Goal: Task Accomplishment & Management: Complete application form

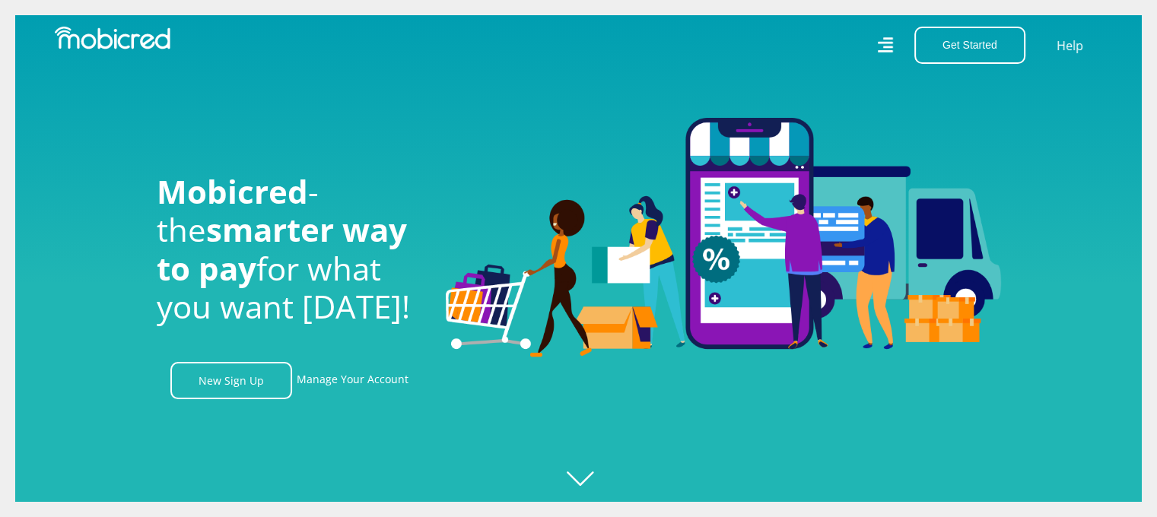
click at [887, 43] on icon at bounding box center [885, 44] width 15 height 15
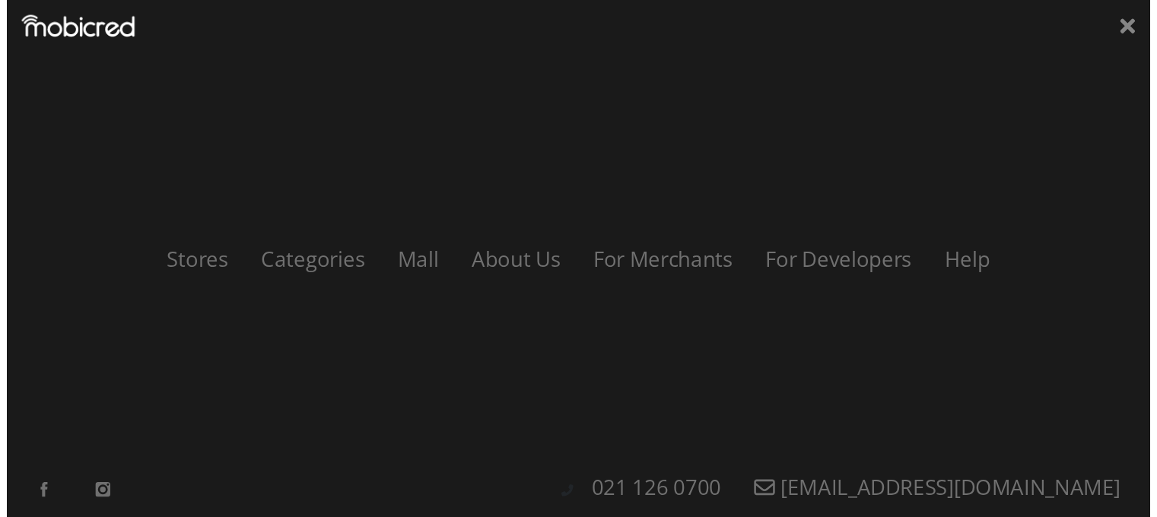
scroll to position [0, 1083]
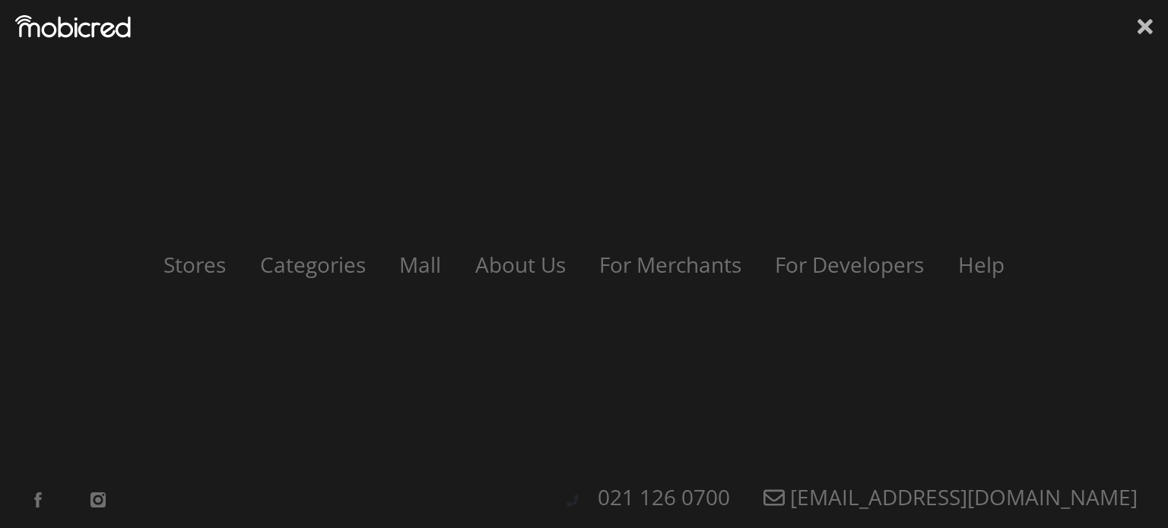
click at [1140, 26] on icon at bounding box center [1145, 26] width 15 height 23
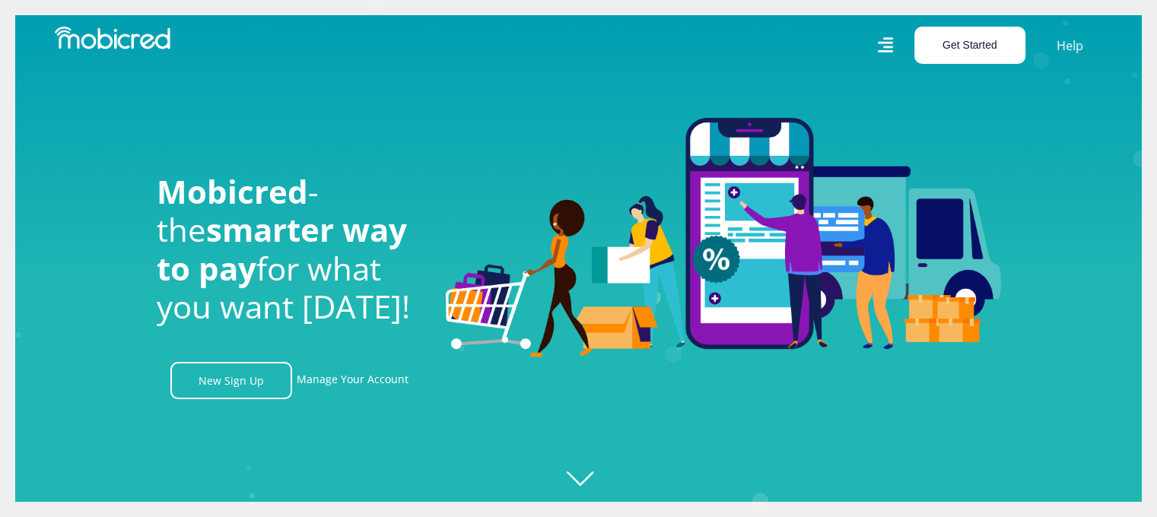
scroll to position [0, 1950]
click at [1008, 48] on button "Get Started" at bounding box center [969, 45] width 111 height 37
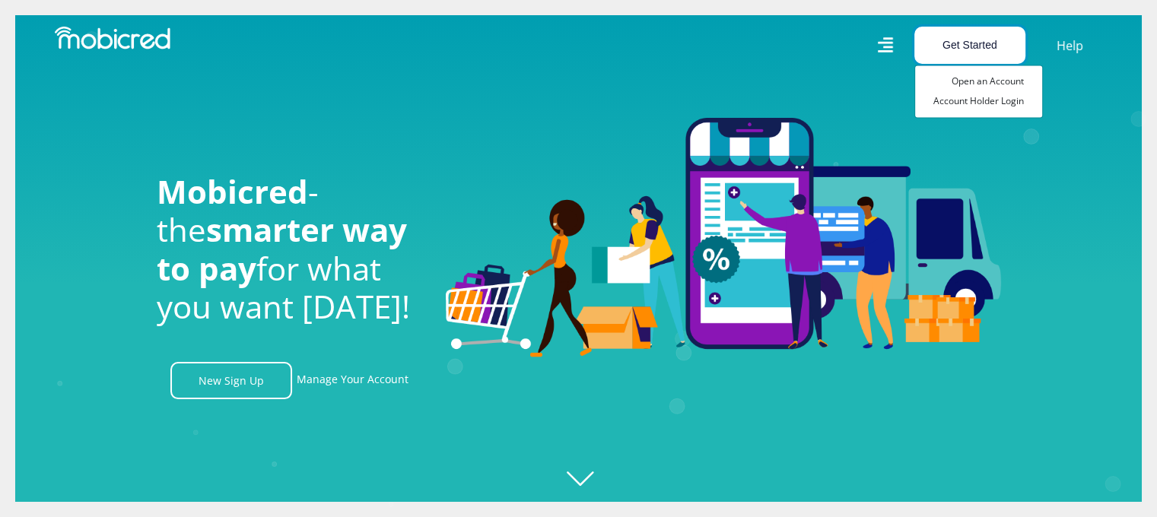
scroll to position [0, 2817]
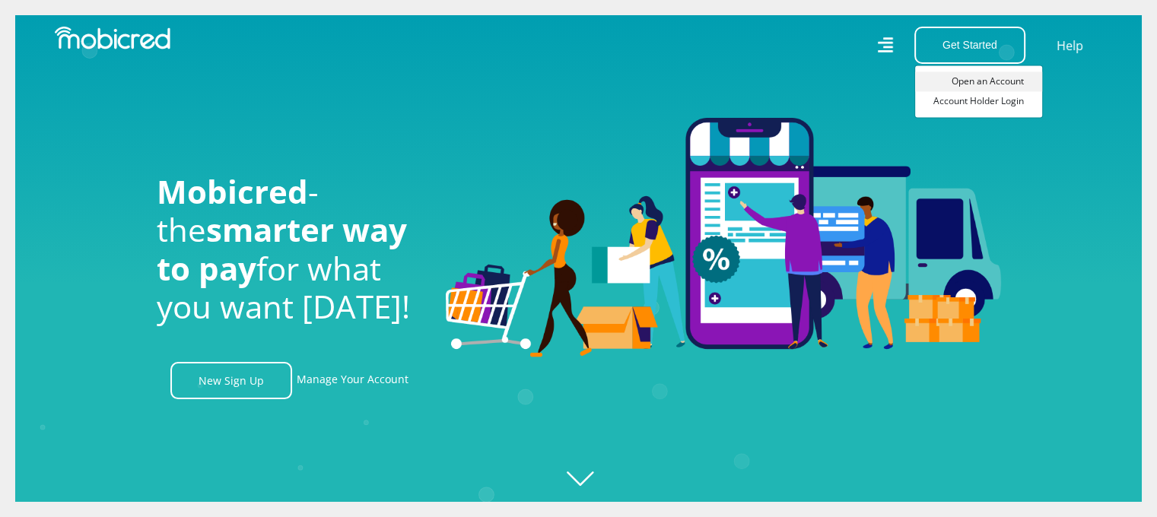
click at [984, 81] on link "Open an Account" at bounding box center [978, 81] width 127 height 20
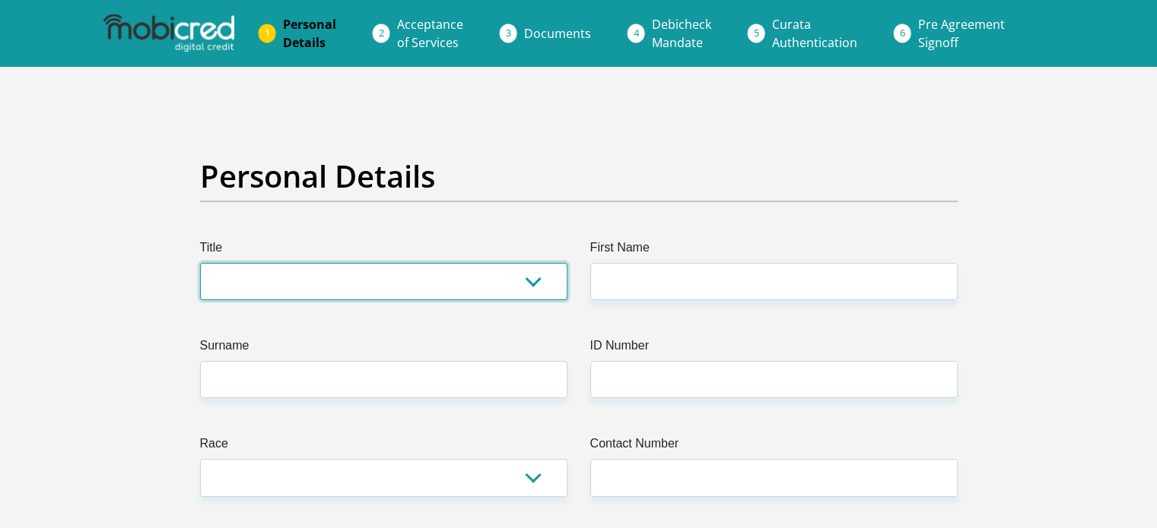
click at [540, 284] on select "Mr Ms Mrs Dr [PERSON_NAME]" at bounding box center [383, 281] width 367 height 37
select select "Ms"
click at [200, 263] on select "Mr Ms Mrs Dr [PERSON_NAME]" at bounding box center [383, 281] width 367 height 37
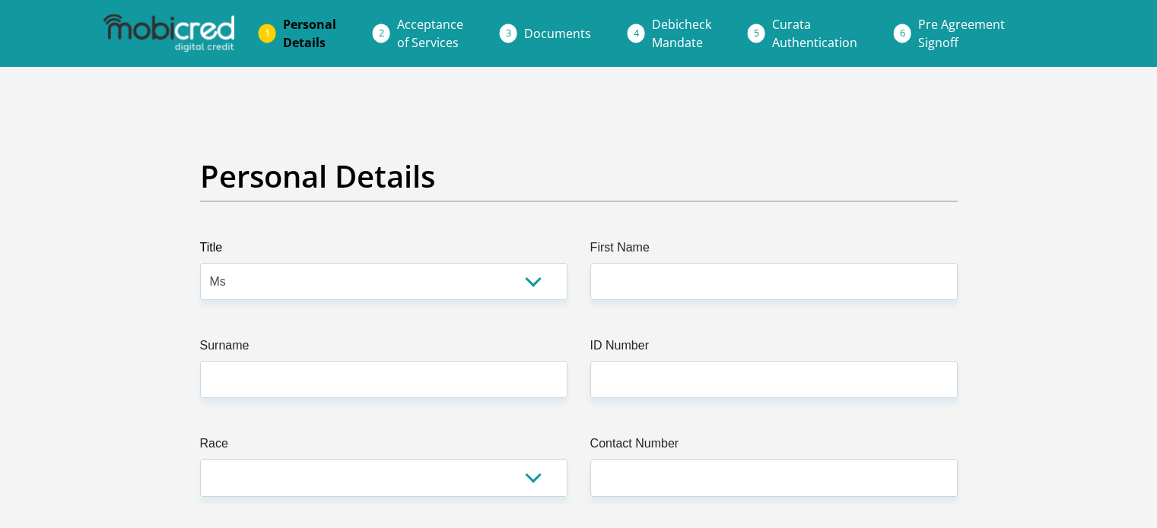
click at [640, 259] on label "First Name" at bounding box center [773, 251] width 367 height 24
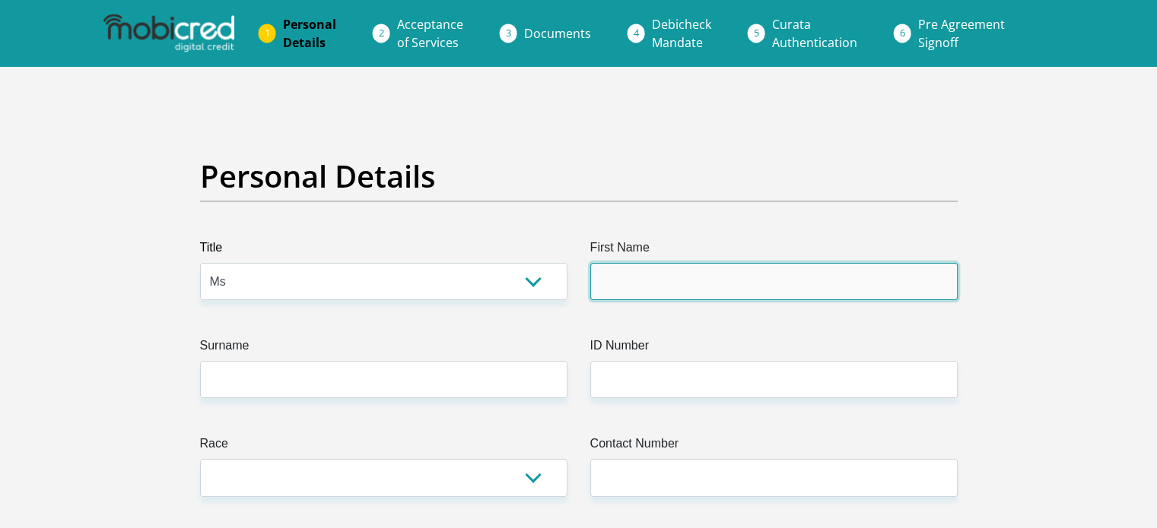
click at [640, 263] on input "First Name" at bounding box center [773, 281] width 367 height 37
type input "IpfiRebecca"
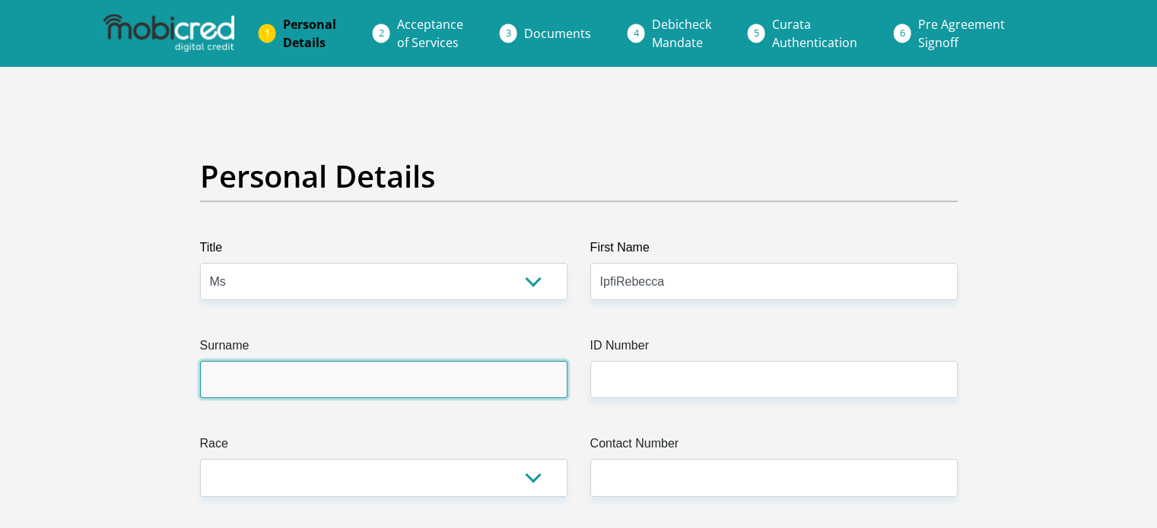
click at [366, 376] on input "Surname" at bounding box center [383, 379] width 367 height 37
type input "Ralukake"
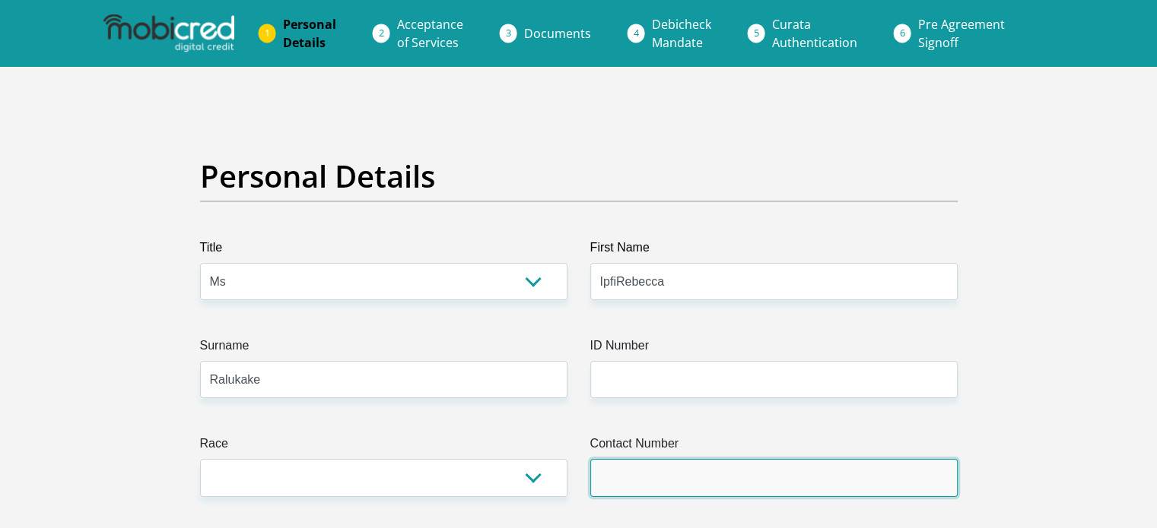
type input "0737276970"
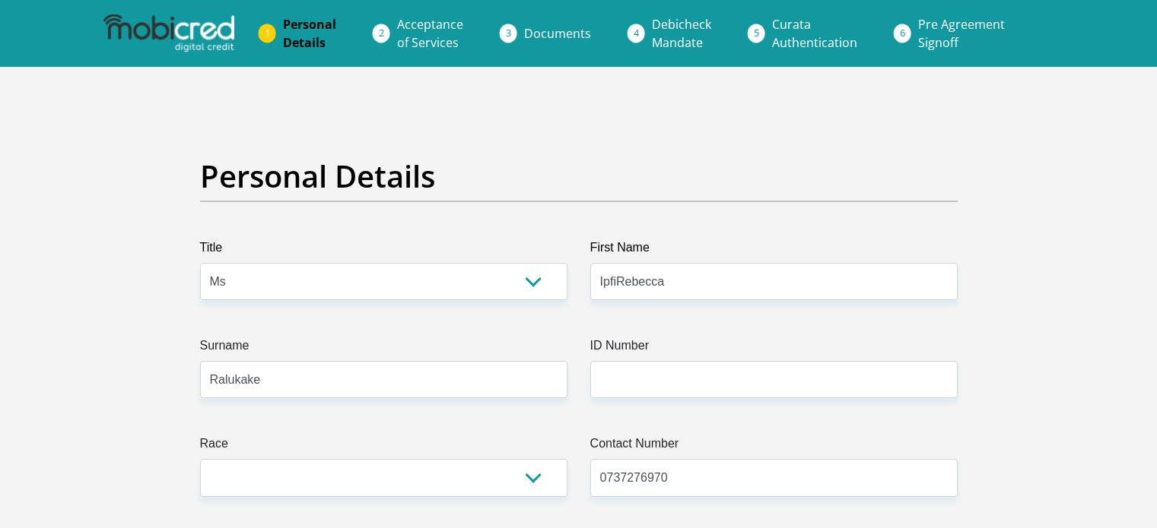
select select "ZAF"
type input "Rubberlip"
type input "Midrand"
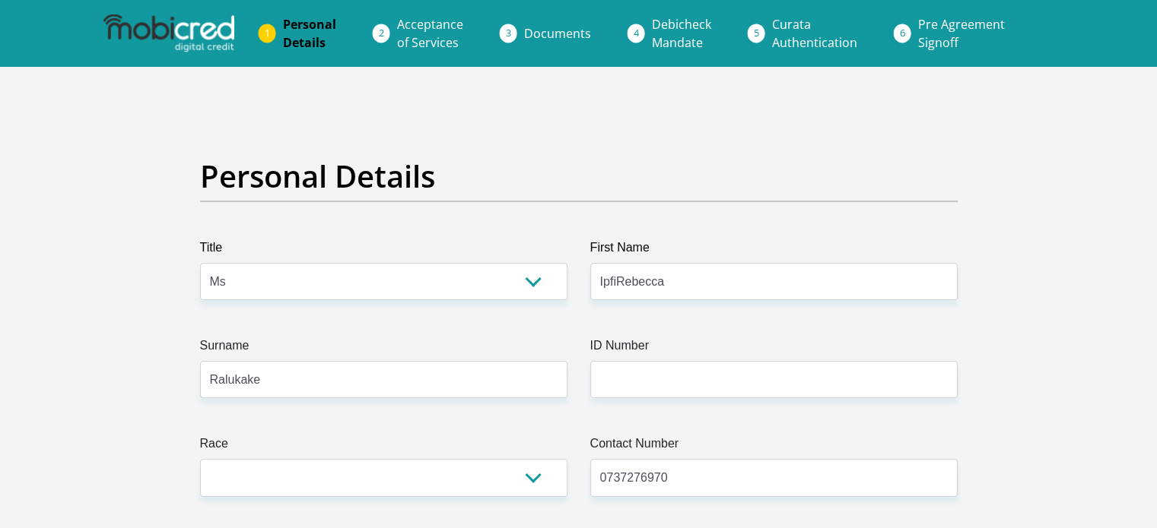
type input "1685"
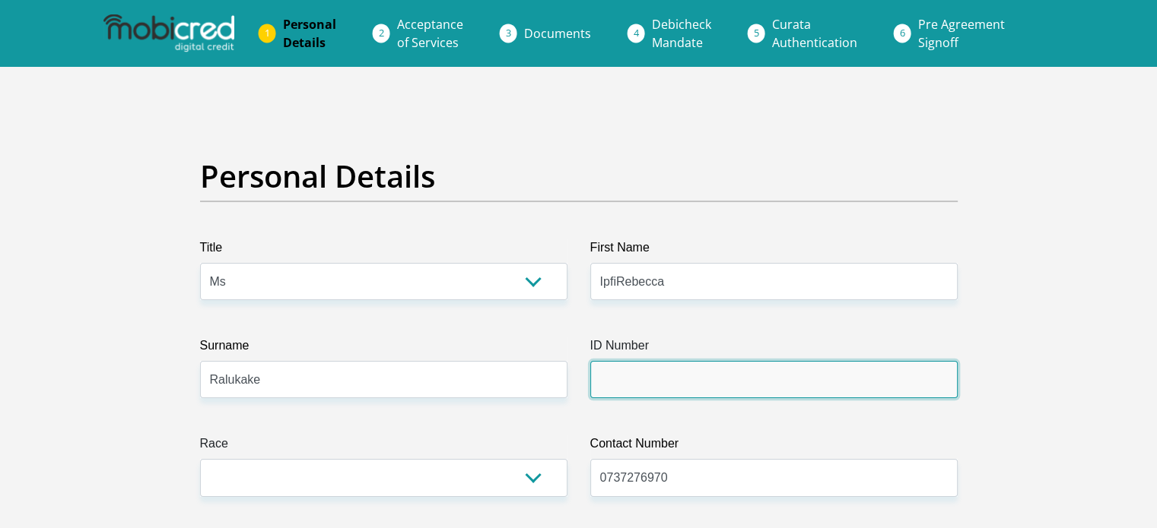
click at [641, 381] on input "ID Number" at bounding box center [773, 379] width 367 height 37
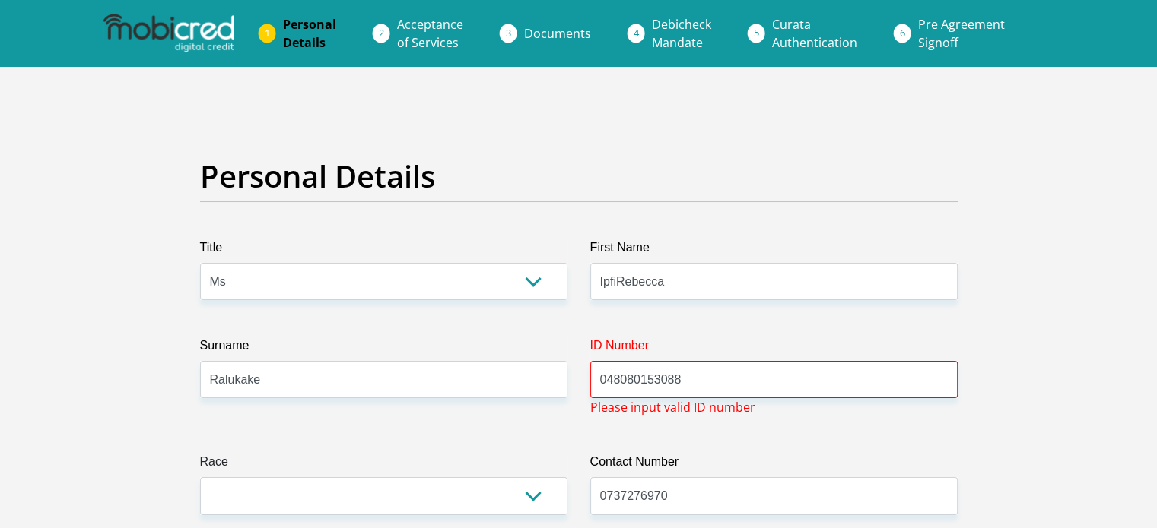
click at [609, 381] on input "048080153088" at bounding box center [773, 379] width 367 height 37
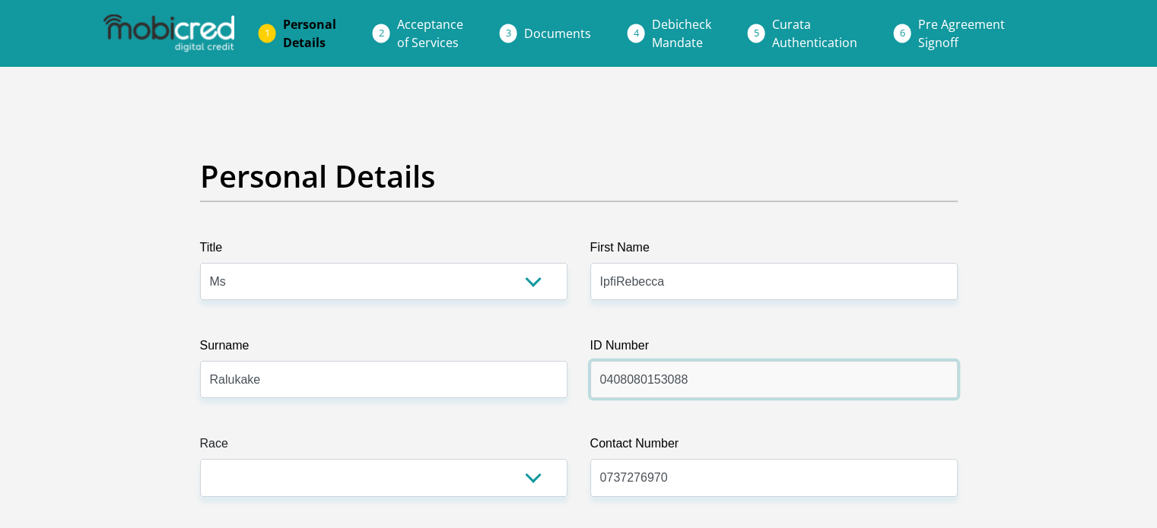
type input "0408080153088"
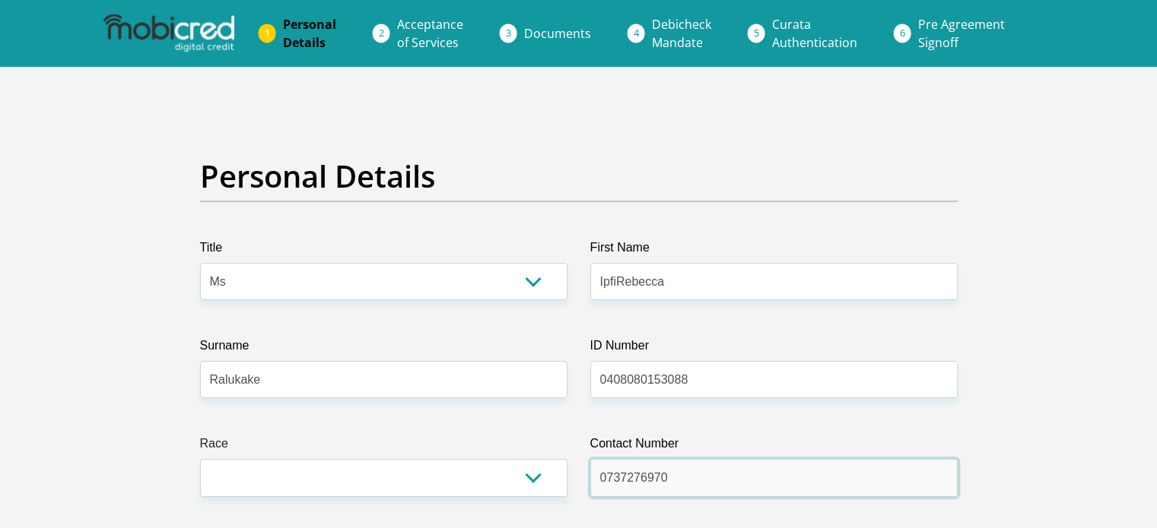
drag, startPoint x: 681, startPoint y: 465, endPoint x: 488, endPoint y: 482, distance: 193.2
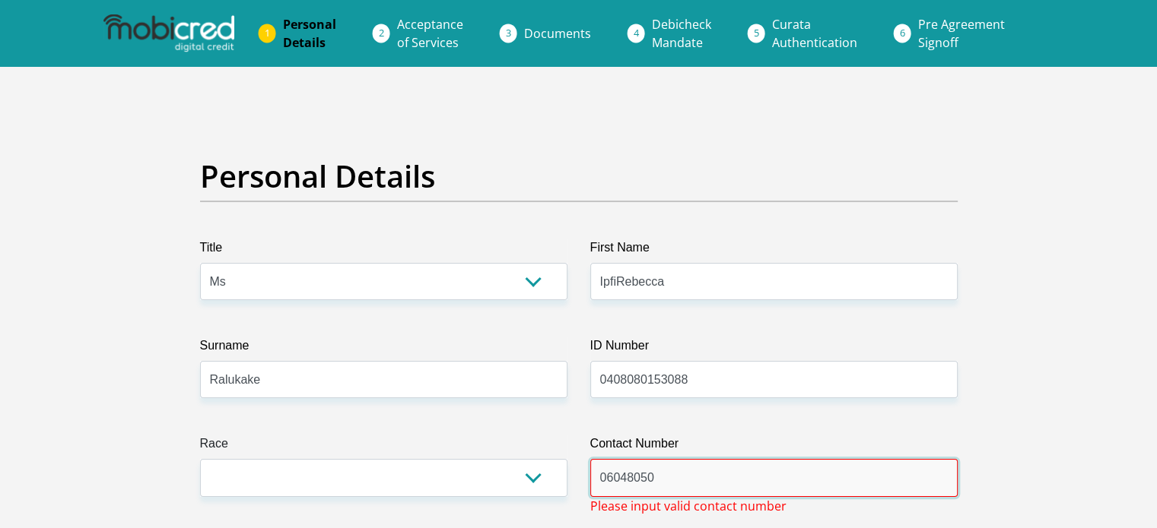
type input "0604805045"
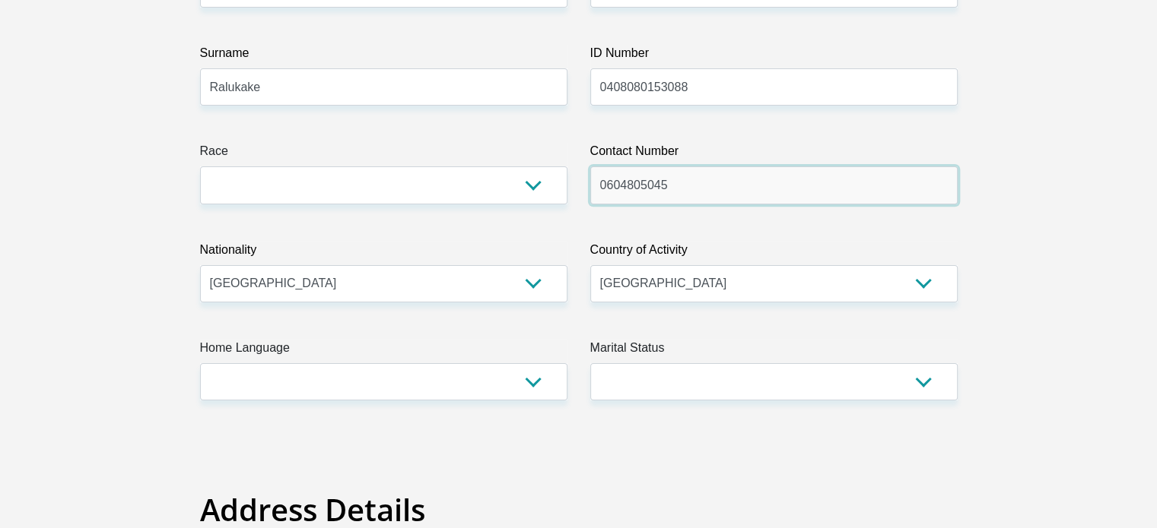
scroll to position [313, 0]
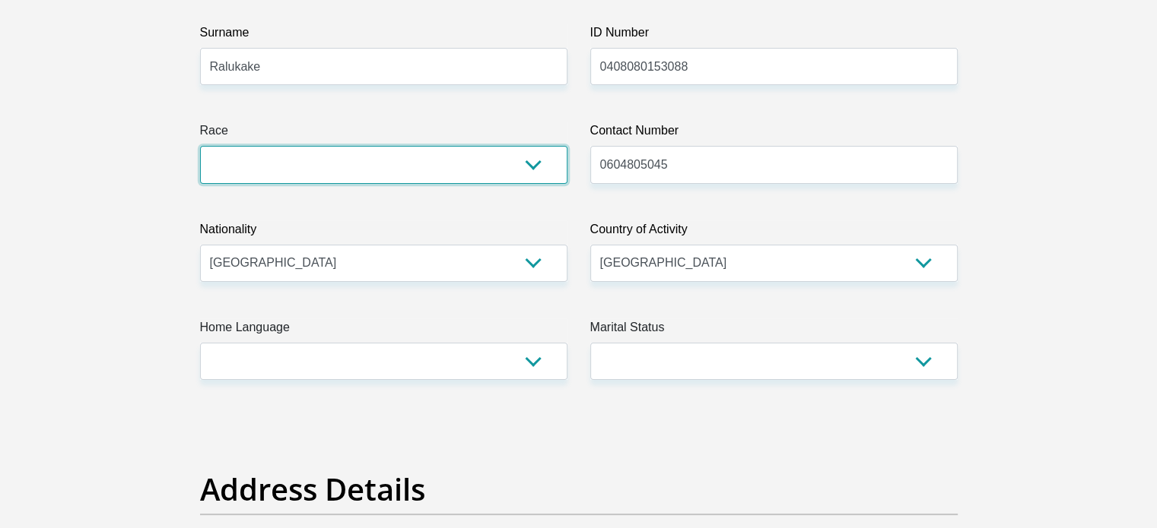
click at [474, 154] on select "Black Coloured Indian White Other" at bounding box center [383, 164] width 367 height 37
select select "1"
click at [200, 146] on select "Black Coloured Indian White Other" at bounding box center [383, 164] width 367 height 37
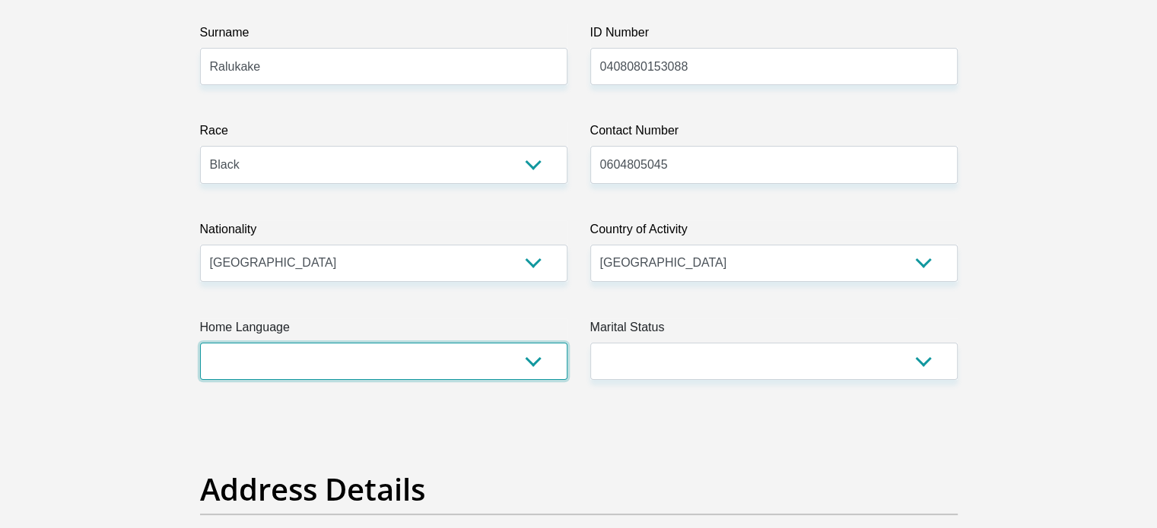
click at [556, 355] on select "Afrikaans English Sepedi South Ndebele Southern Sotho Swati Tsonga Tswana Venda…" at bounding box center [383, 361] width 367 height 37
select select "ven"
click at [200, 343] on select "Afrikaans English Sepedi South Ndebele Southern Sotho Swati Tsonga Tswana Venda…" at bounding box center [383, 361] width 367 height 37
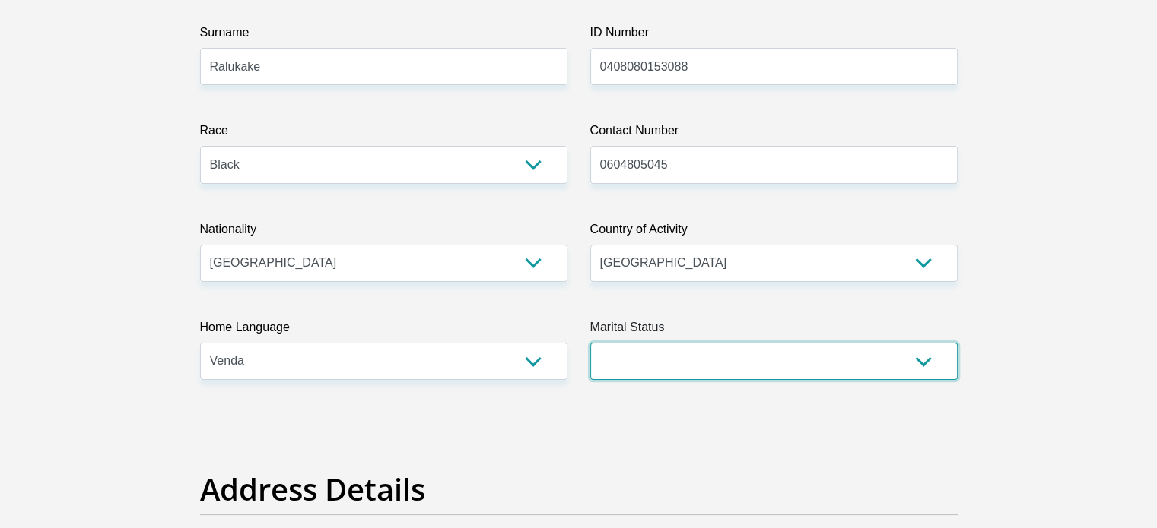
click at [932, 361] on select "Married ANC Single Divorced Widowed Married COP or Customary Law" at bounding box center [773, 361] width 367 height 37
select select "2"
click at [590, 343] on select "Married ANC Single Divorced Widowed Married COP or Customary Law" at bounding box center [773, 361] width 367 height 37
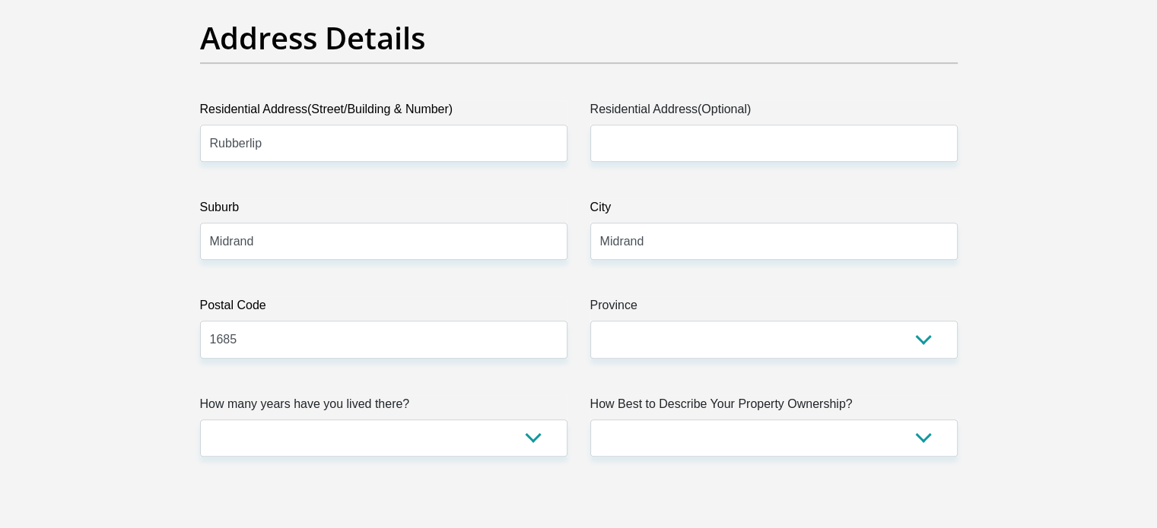
scroll to position [812, 0]
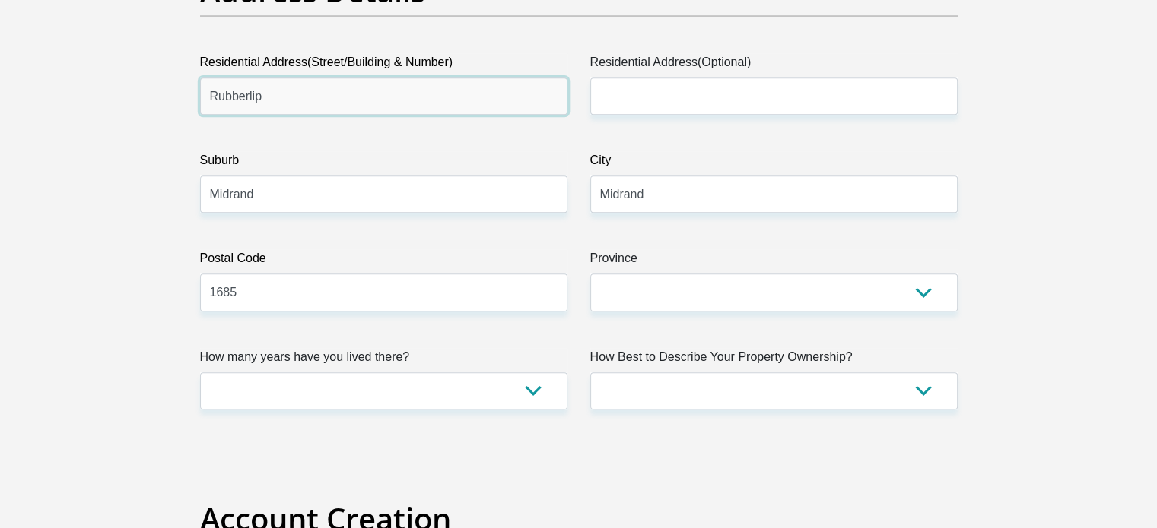
drag, startPoint x: 271, startPoint y: 97, endPoint x: 142, endPoint y: 114, distance: 130.5
type input "Draceana/Daisy street"
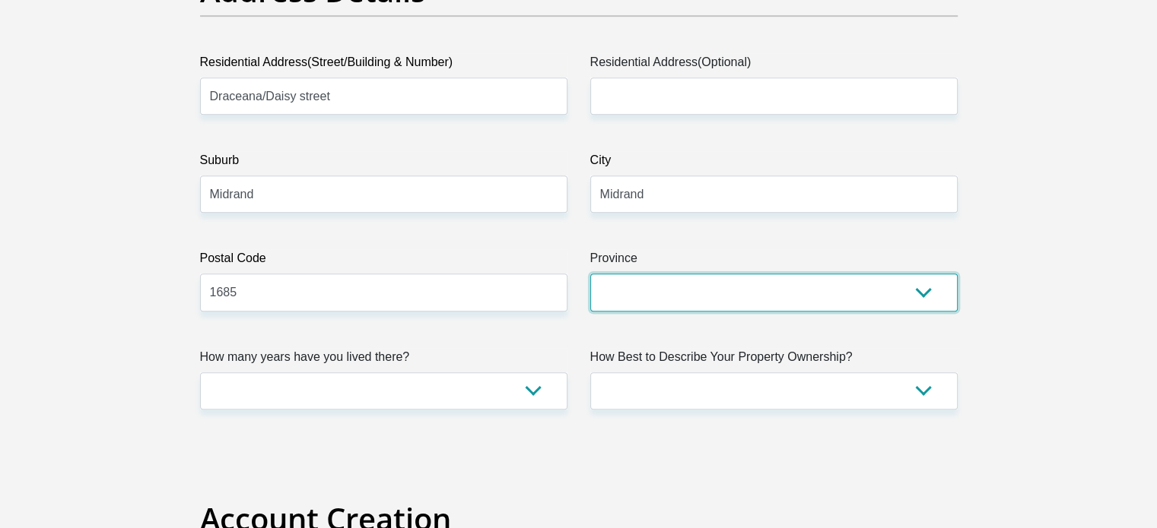
click at [908, 287] on select "Eastern Cape Free State [GEOGRAPHIC_DATA] [GEOGRAPHIC_DATA][DATE] [GEOGRAPHIC_D…" at bounding box center [773, 292] width 367 height 37
select select "Gauteng"
click at [590, 274] on select "Eastern Cape Free State [GEOGRAPHIC_DATA] [GEOGRAPHIC_DATA][DATE] [GEOGRAPHIC_D…" at bounding box center [773, 292] width 367 height 37
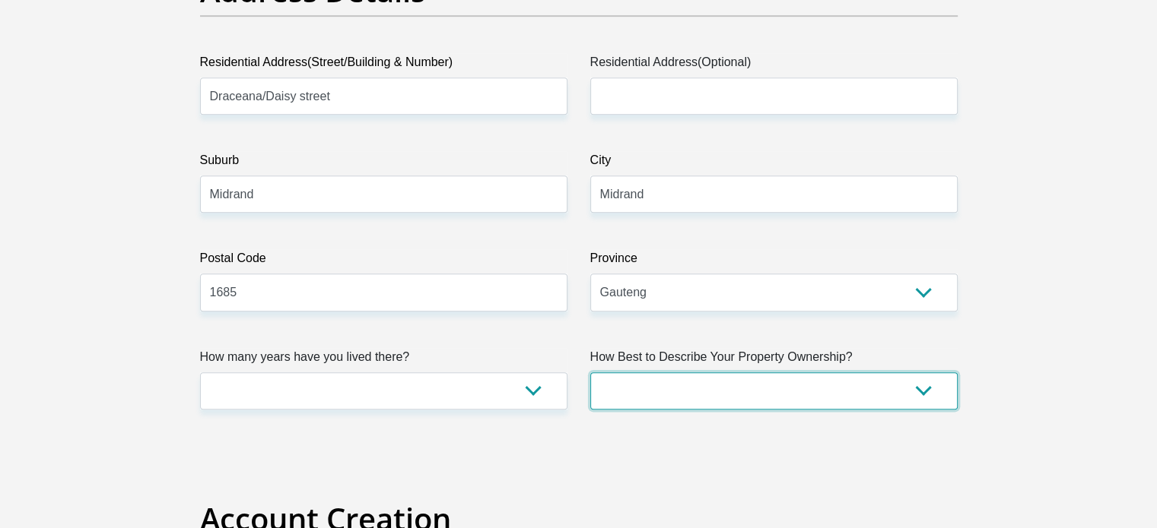
click at [704, 393] on select "Owned Rented Family Owned Company Dwelling" at bounding box center [773, 391] width 367 height 37
select select "Rented"
click at [590, 373] on select "Owned Rented Family Owned Company Dwelling" at bounding box center [773, 391] width 367 height 37
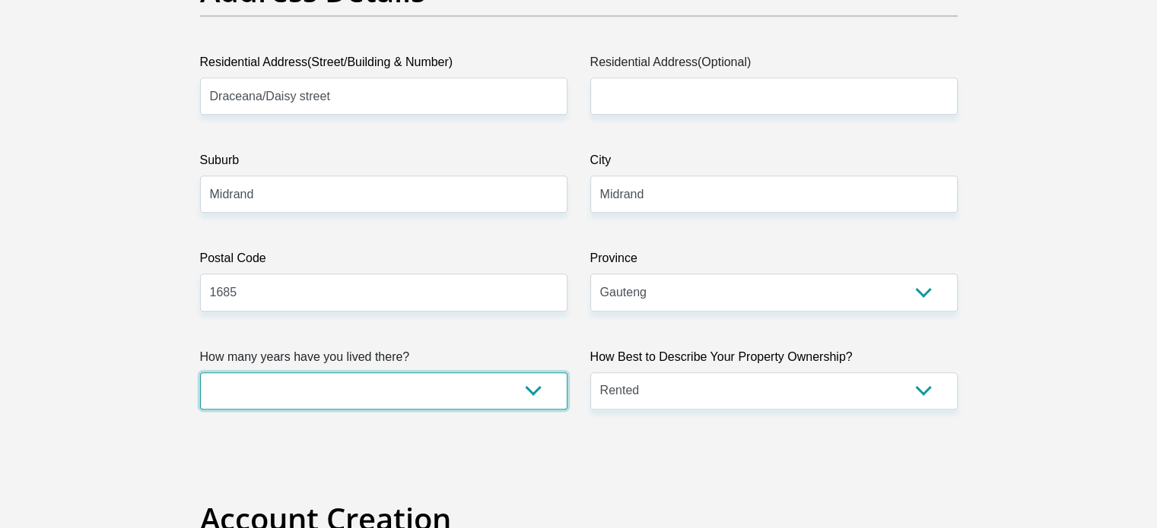
click at [530, 390] on select "less than 1 year 1-3 years 3-5 years 5+ years" at bounding box center [383, 391] width 367 height 37
select select "2"
click at [200, 373] on select "less than 1 year 1-3 years 3-5 years 5+ years" at bounding box center [383, 391] width 367 height 37
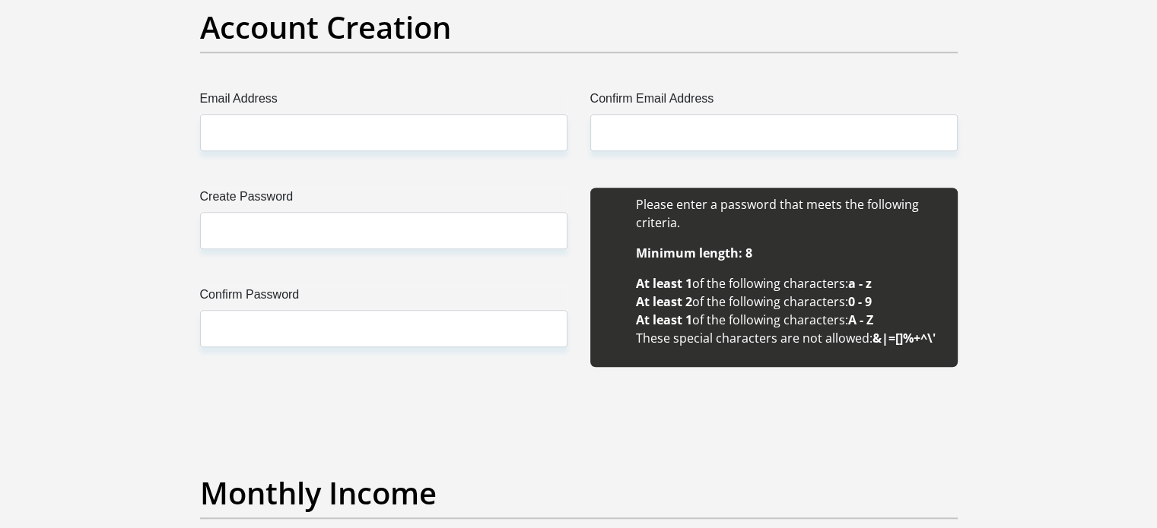
scroll to position [1297, 0]
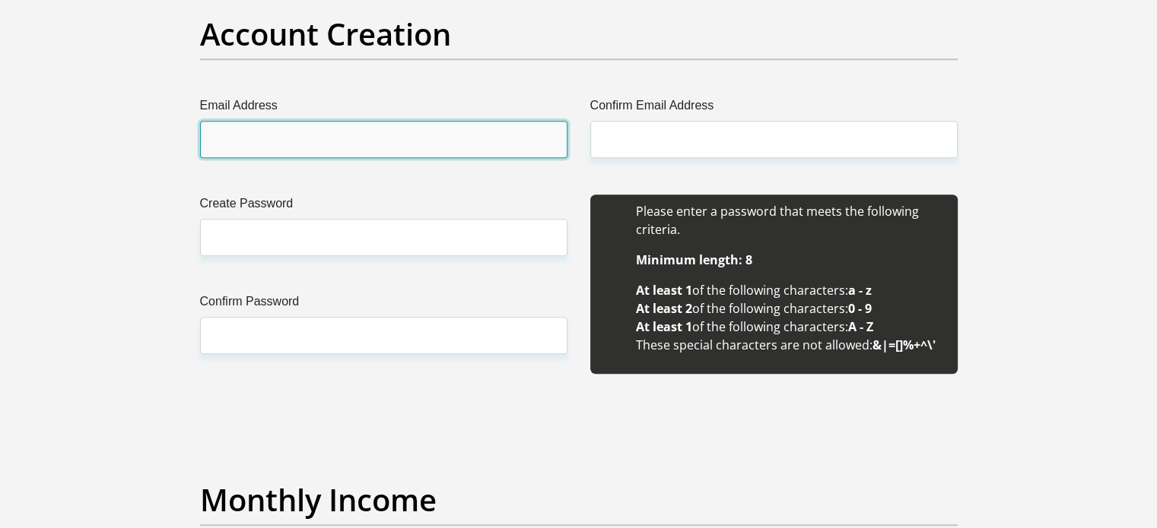
click at [264, 136] on input "Email Address" at bounding box center [383, 139] width 367 height 37
